Goal: Find specific page/section: Find specific page/section

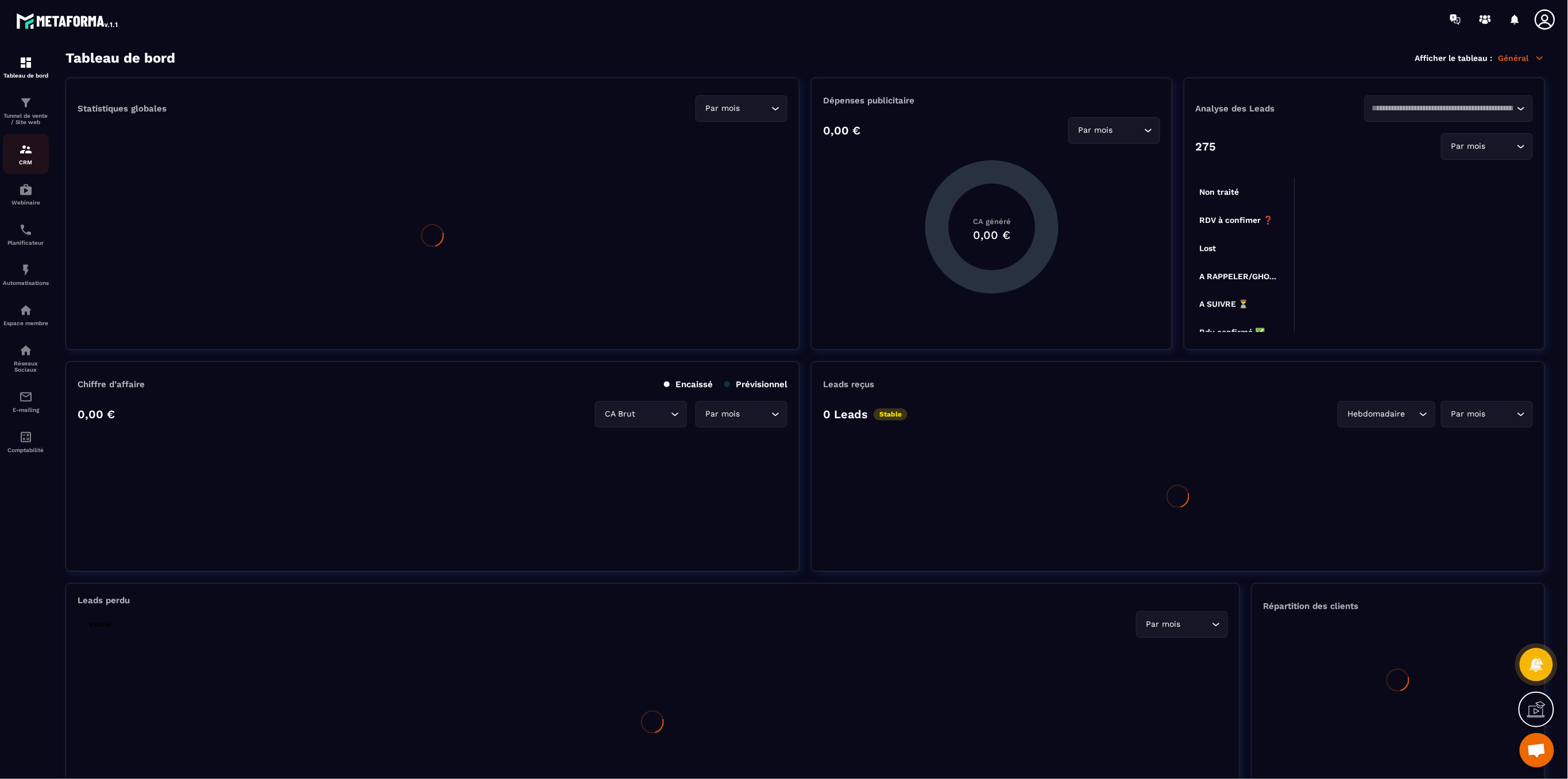
click at [25, 156] on img at bounding box center [26, 149] width 14 height 14
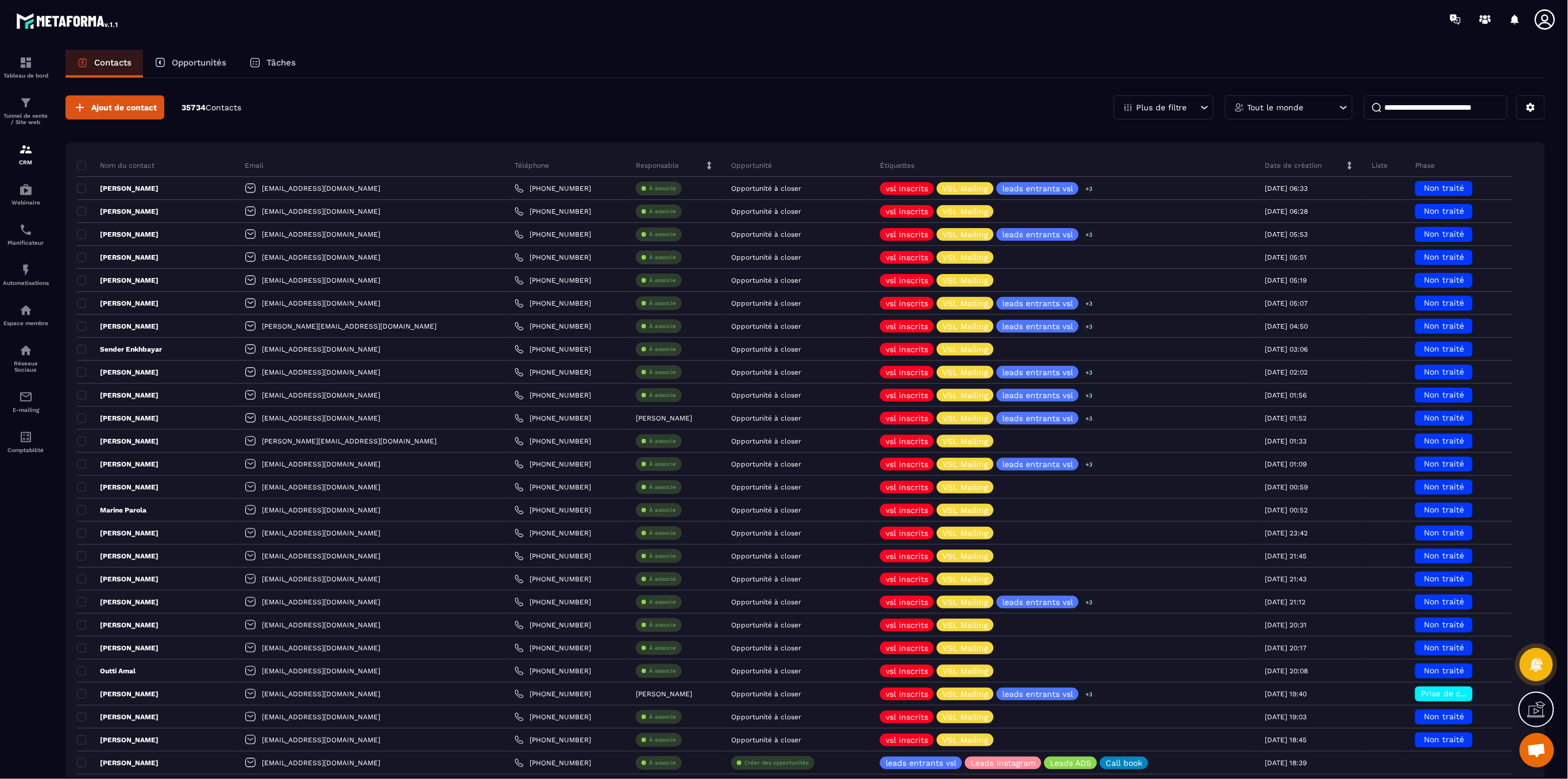
click at [774, 74] on div "Contacts Opportunités Tâches" at bounding box center [806, 64] width 1480 height 28
click at [280, 64] on p "Tâches" at bounding box center [281, 63] width 29 height 11
